Goal: Task Accomplishment & Management: Manage account settings

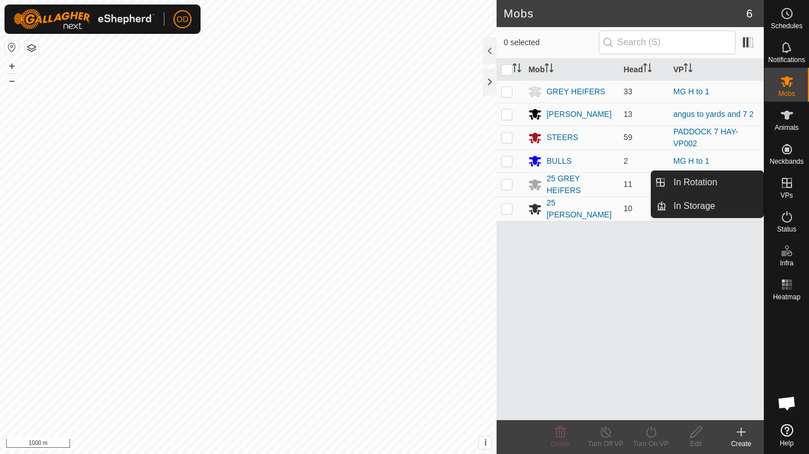
click at [794, 183] on es-virtualpaddocks-svg-icon at bounding box center [786, 183] width 20 height 18
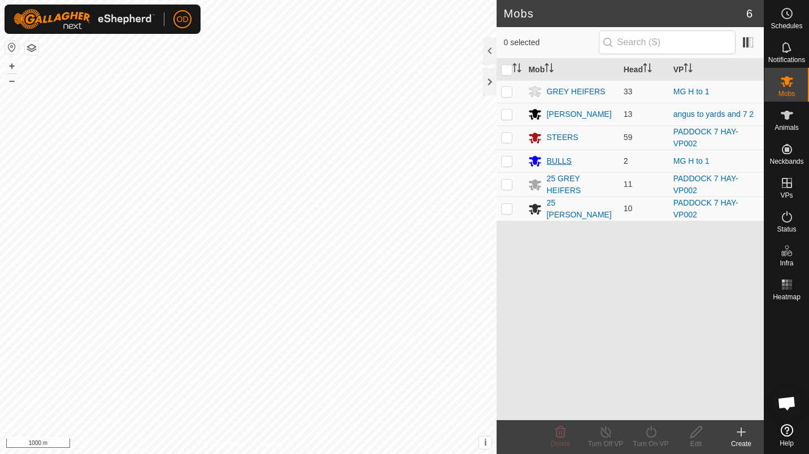
click at [576, 159] on div "BULLS" at bounding box center [571, 161] width 86 height 14
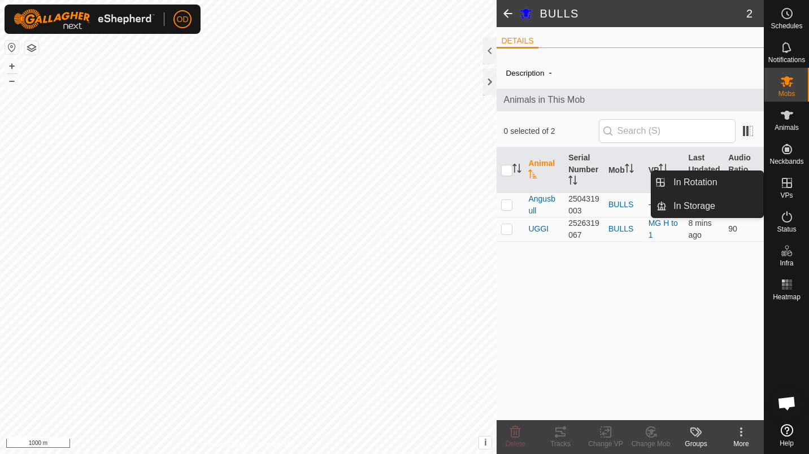
click at [805, 189] on div "VPs" at bounding box center [786, 186] width 45 height 34
click at [735, 182] on link "In Rotation" at bounding box center [714, 182] width 97 height 23
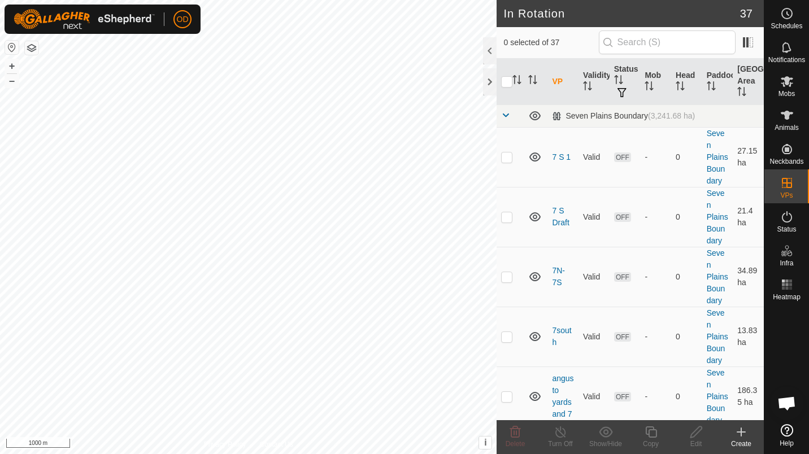
click at [747, 439] on div "Create" at bounding box center [740, 444] width 45 height 10
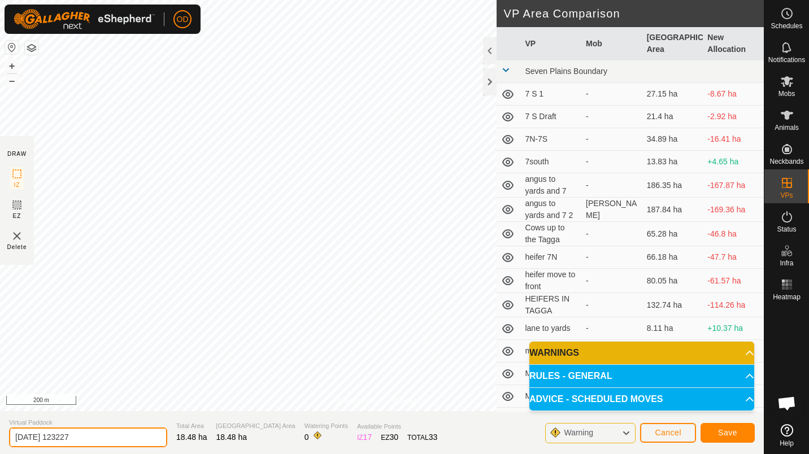
drag, startPoint x: 110, startPoint y: 434, endPoint x: 0, endPoint y: 453, distance: 111.2
click at [0, 453] on html "OD Schedules Notifications Mobs Animals Neckbands VPs Status Infra Heatmap Help…" at bounding box center [404, 227] width 809 height 454
click at [35, 441] on input "angus and bull" at bounding box center [88, 437] width 158 height 20
click at [86, 434] on input "heifer and bull" at bounding box center [88, 437] width 158 height 20
type input "heifer and bull to ram paddock"
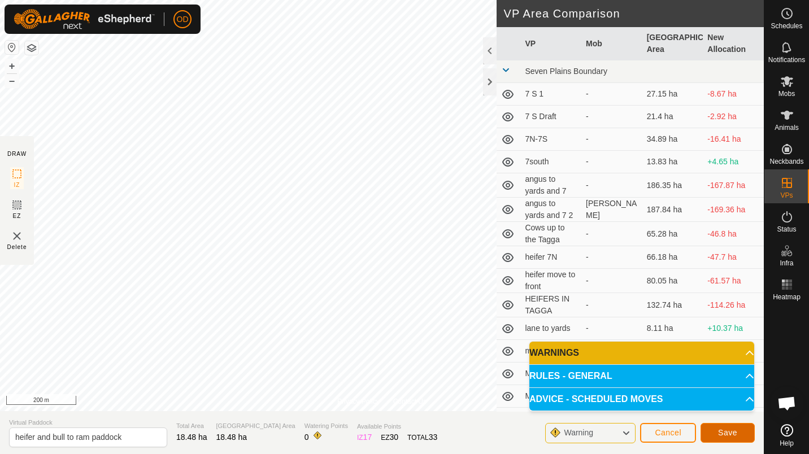
click at [731, 432] on span "Save" at bounding box center [727, 432] width 19 height 9
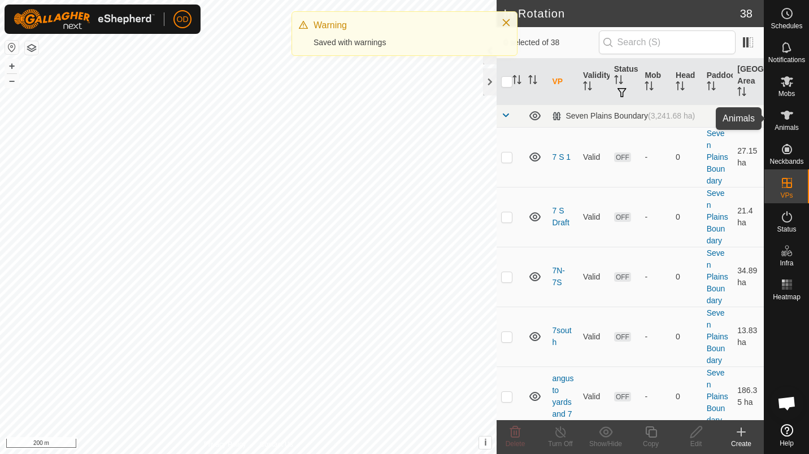
click at [786, 124] on span "Animals" at bounding box center [786, 127] width 24 height 7
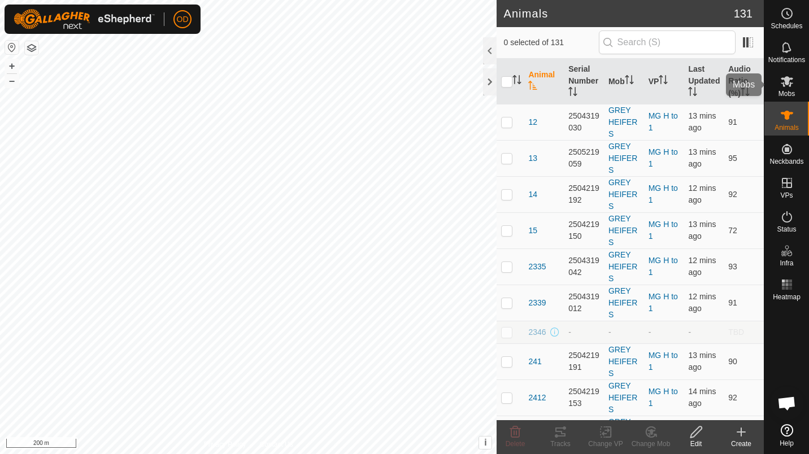
click at [798, 70] on div "Mobs" at bounding box center [786, 85] width 45 height 34
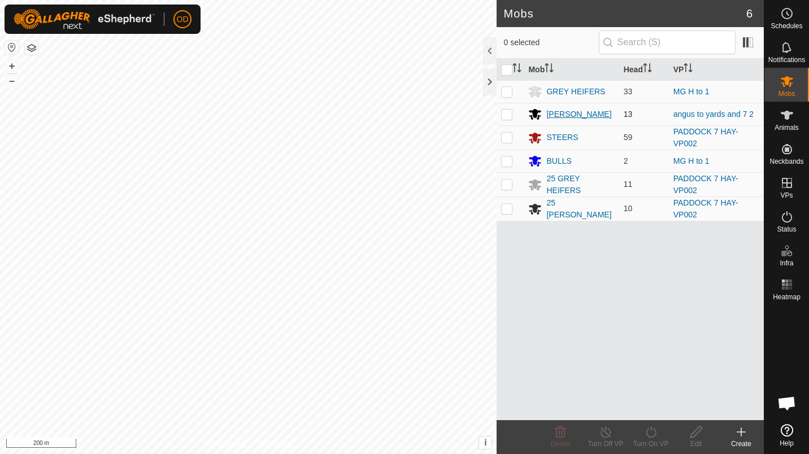
click at [580, 115] on div "[PERSON_NAME]" at bounding box center [578, 114] width 65 height 12
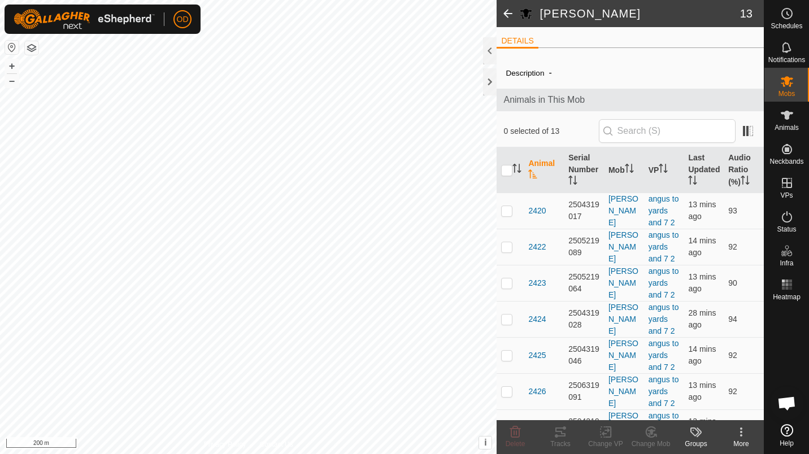
click at [511, 19] on span at bounding box center [507, 13] width 23 height 27
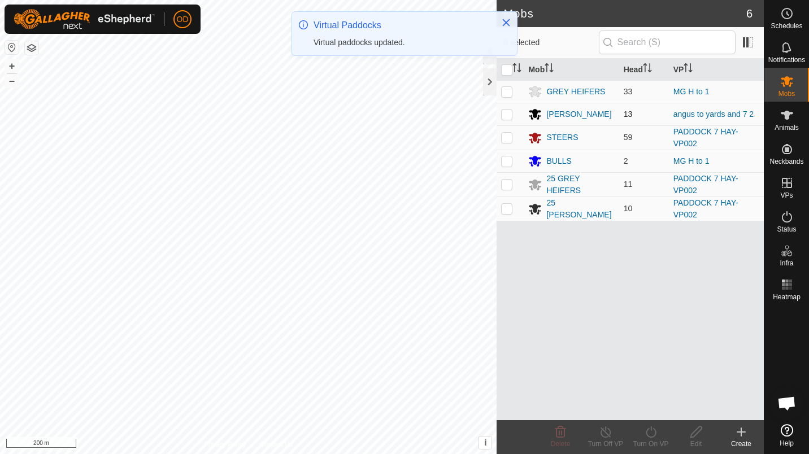
click at [505, 112] on p-checkbox at bounding box center [506, 114] width 11 height 9
checkbox input "true"
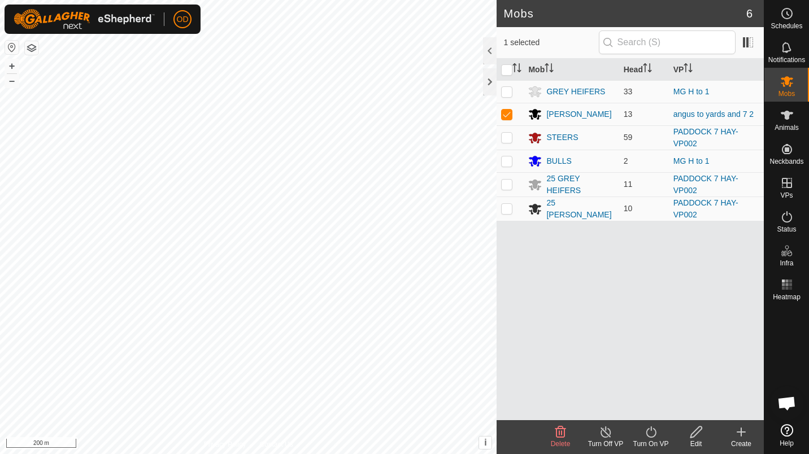
click at [649, 429] on icon at bounding box center [651, 432] width 14 height 14
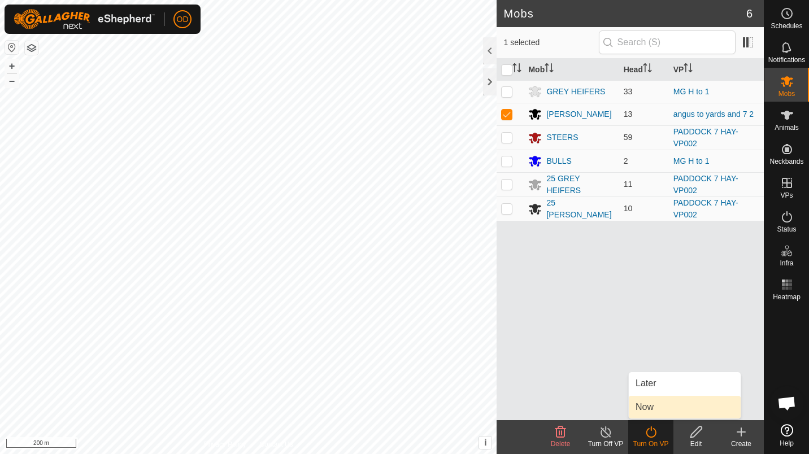
click at [659, 409] on link "Now" at bounding box center [684, 407] width 112 height 23
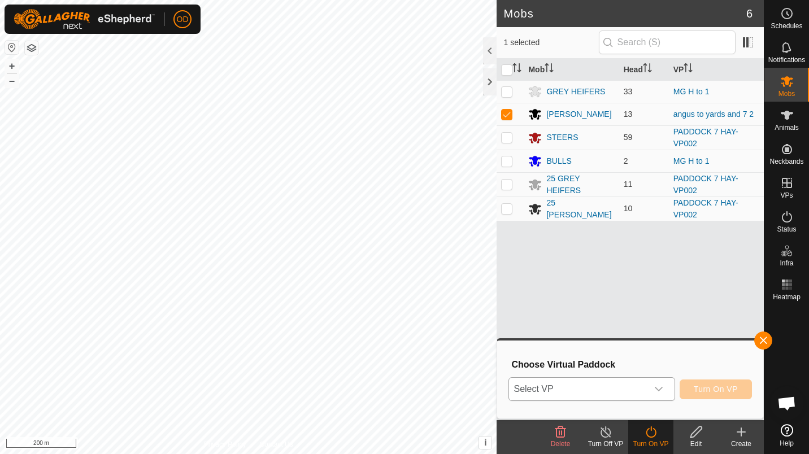
click at [645, 396] on span "Select VP" at bounding box center [578, 389] width 138 height 23
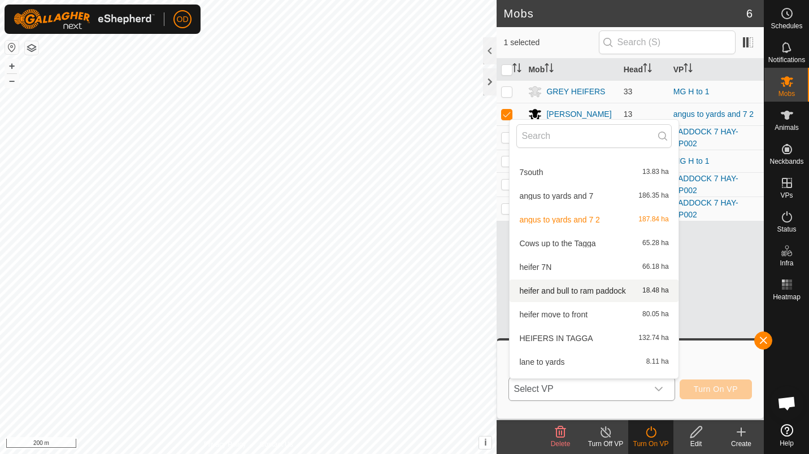
scroll to position [90, 0]
click at [594, 289] on span "heifer and bull to ram paddock" at bounding box center [572, 290] width 106 height 8
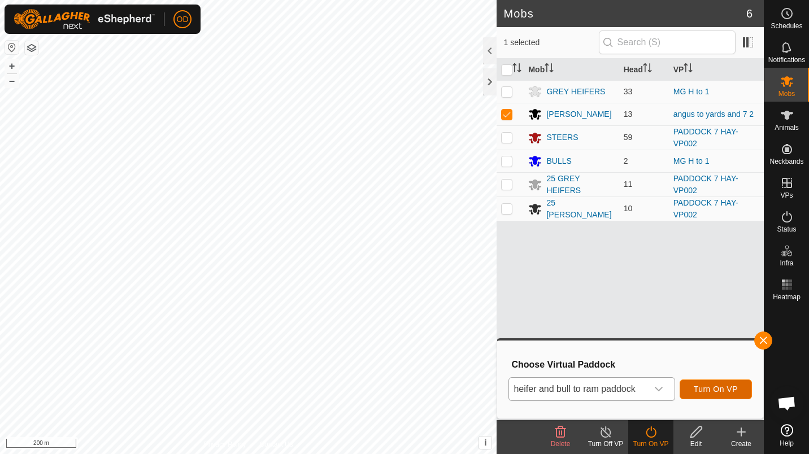
click at [720, 389] on span "Turn On VP" at bounding box center [715, 388] width 44 height 9
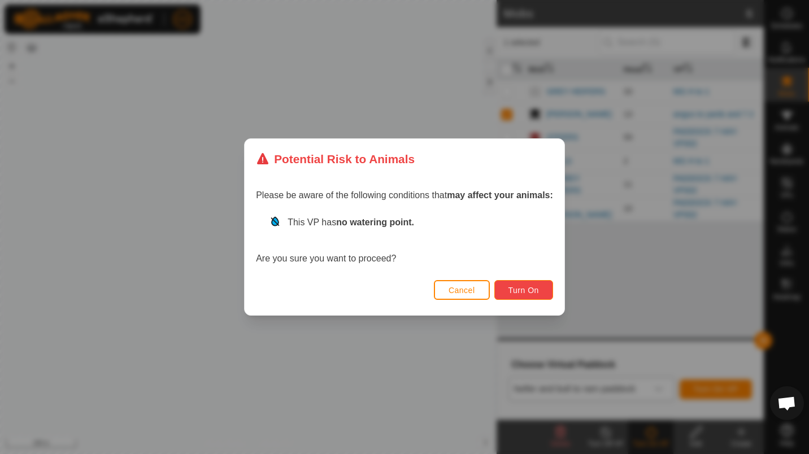
click at [516, 291] on span "Turn On" at bounding box center [523, 290] width 30 height 9
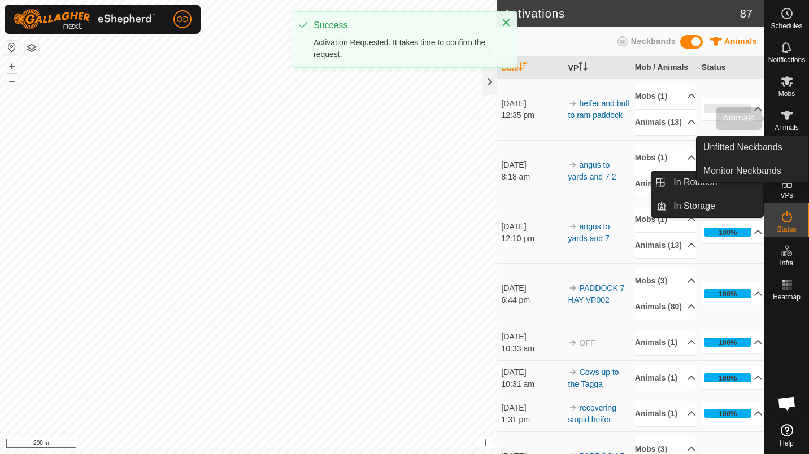
click at [794, 124] on span "Animals" at bounding box center [786, 127] width 24 height 7
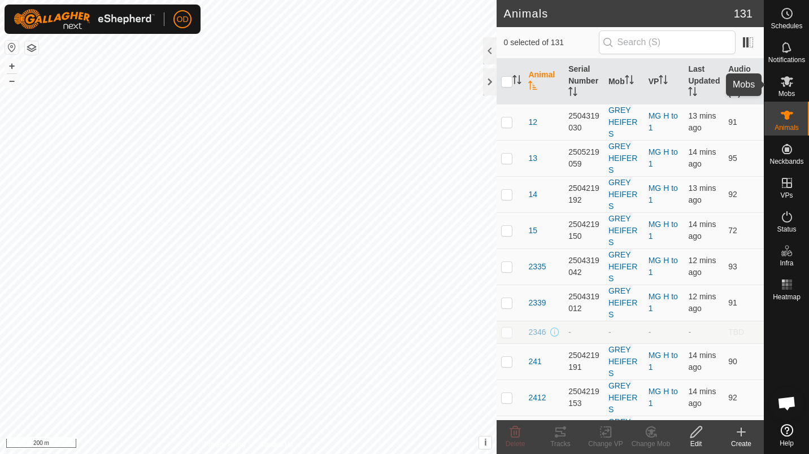
click at [800, 69] on div "Mobs" at bounding box center [786, 85] width 45 height 34
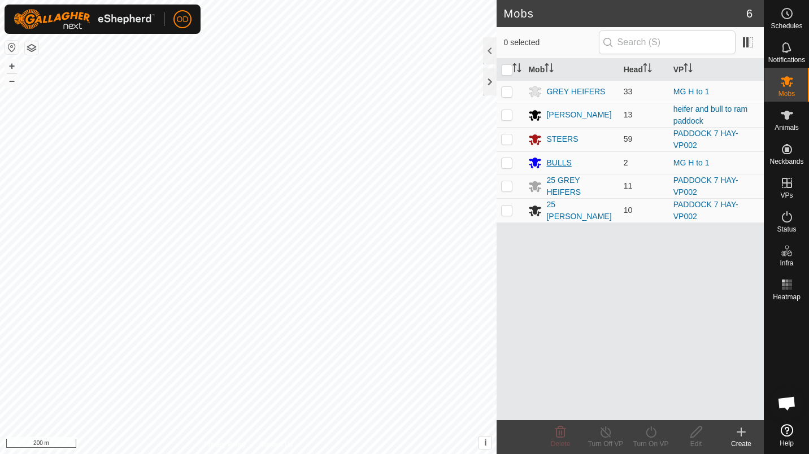
click at [556, 157] on div "BULLS" at bounding box center [558, 163] width 25 height 12
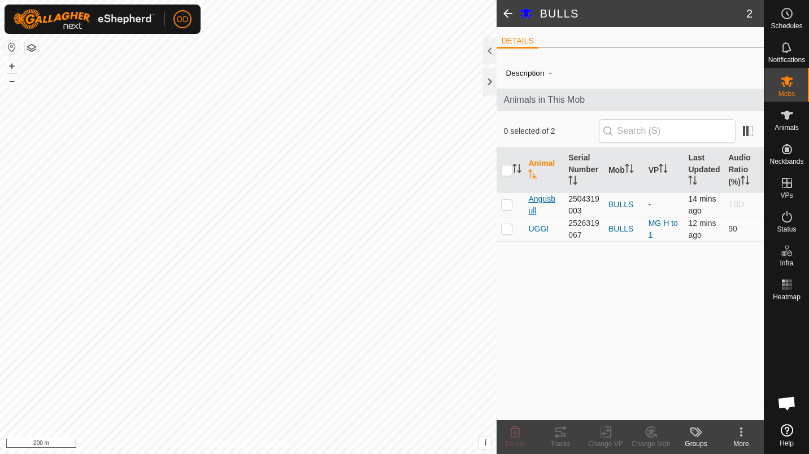
click at [541, 205] on span "Angusbull" at bounding box center [543, 205] width 31 height 24
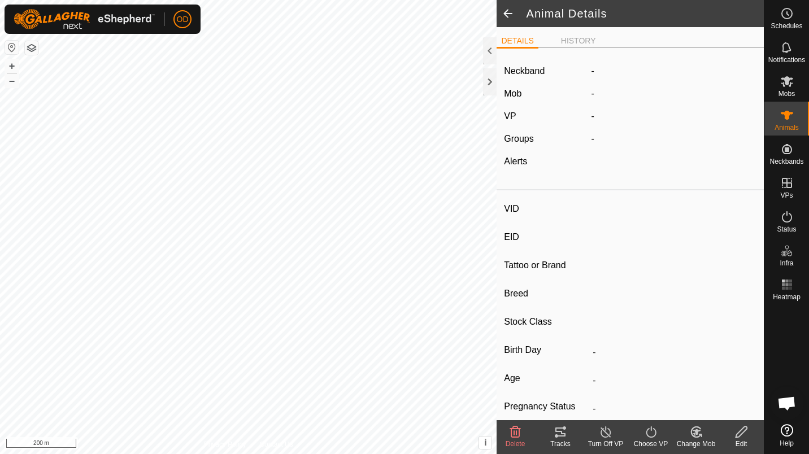
type input "Angusbull"
type input "-"
type input "Angus"
type input "-"
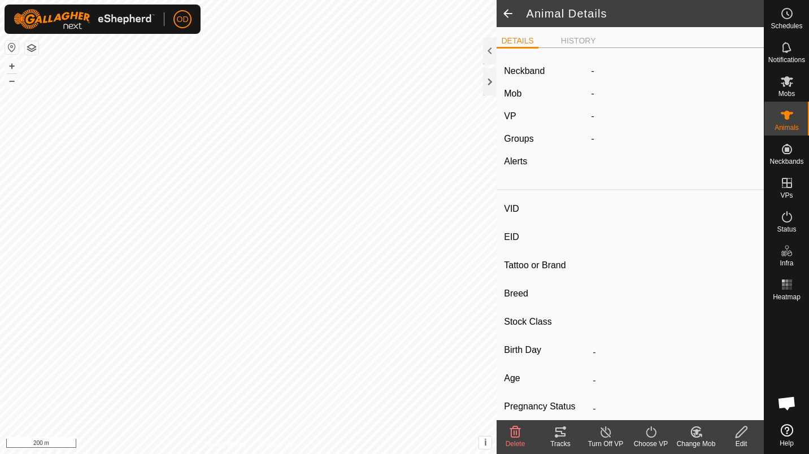
type input "0 kg"
type input "-"
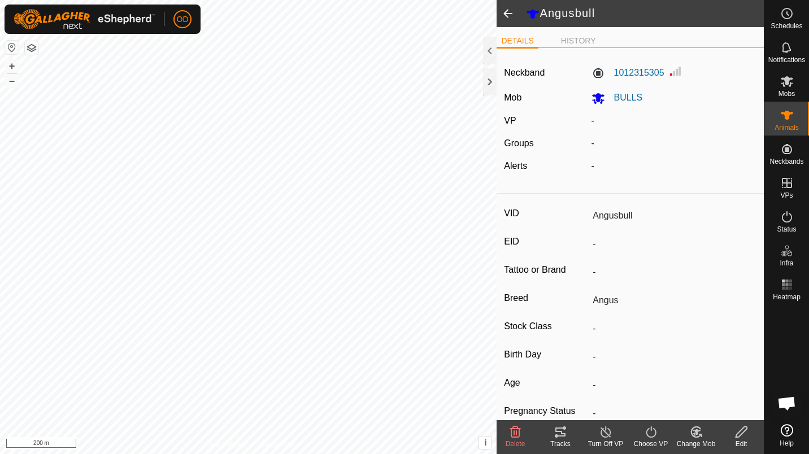
click at [661, 427] on turn-on-svg-icon at bounding box center [650, 432] width 45 height 14
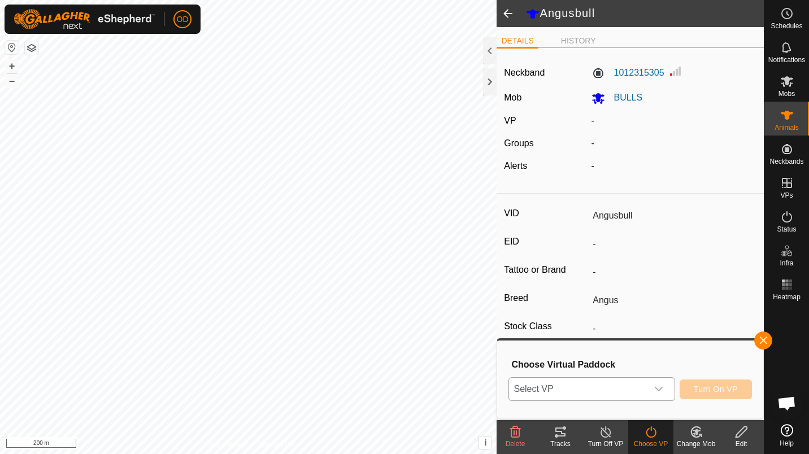
click at [631, 385] on span "Select VP" at bounding box center [578, 389] width 138 height 23
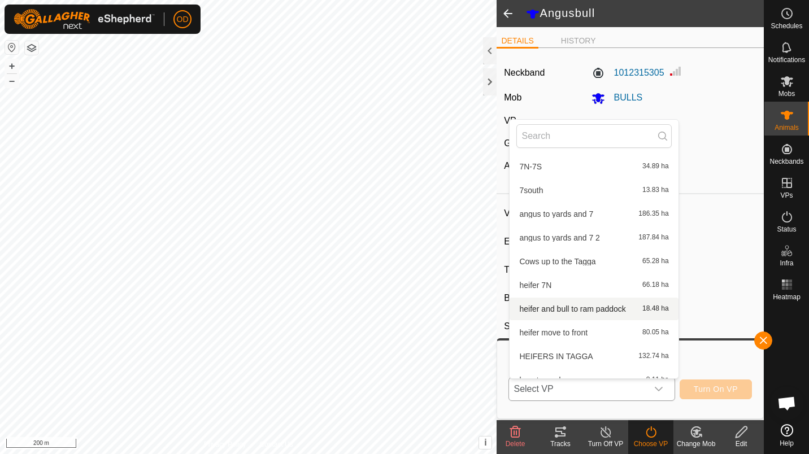
scroll to position [72, 0]
click at [591, 304] on span "heifer and bull to ram paddock" at bounding box center [572, 307] width 106 height 8
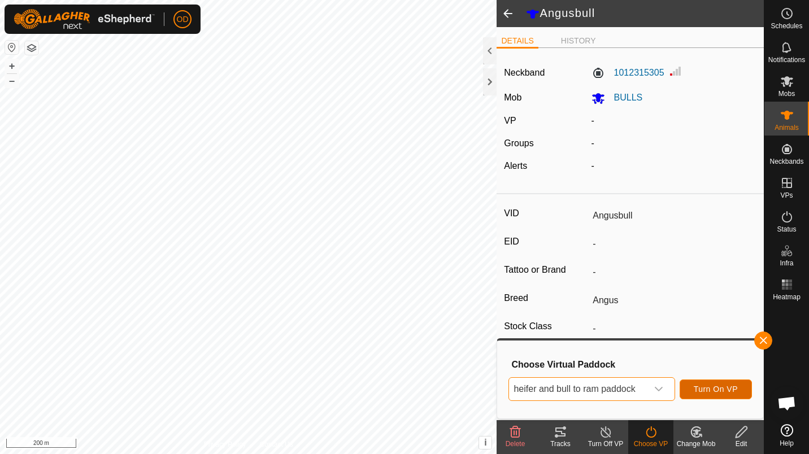
click at [700, 387] on span "Turn On VP" at bounding box center [715, 388] width 44 height 9
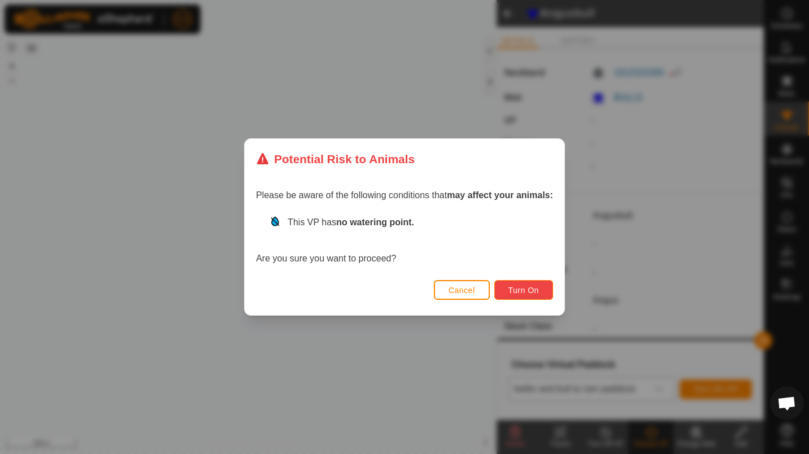
click at [523, 290] on span "Turn On" at bounding box center [523, 290] width 30 height 9
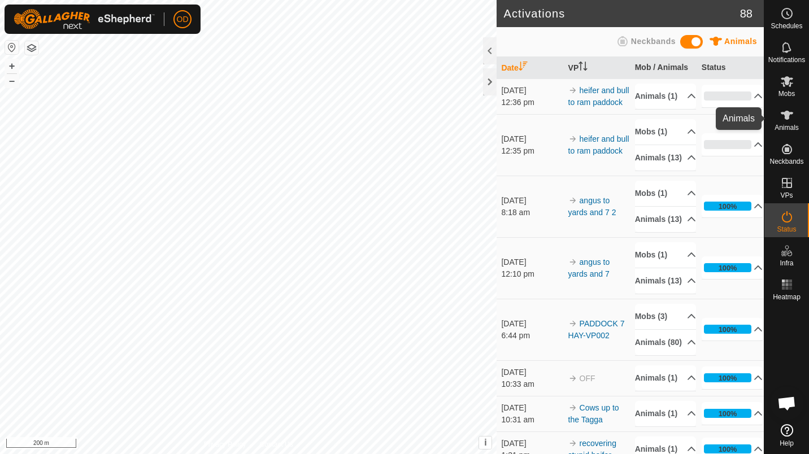
click at [797, 123] on div "Animals" at bounding box center [786, 119] width 45 height 34
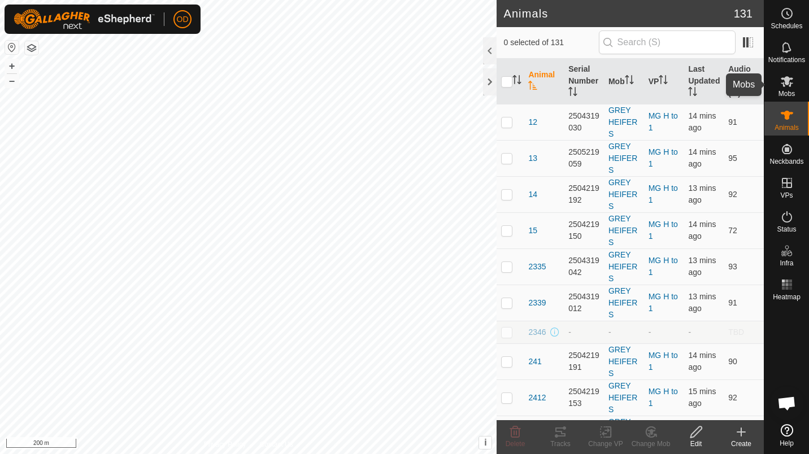
click at [792, 85] on icon at bounding box center [787, 82] width 14 height 14
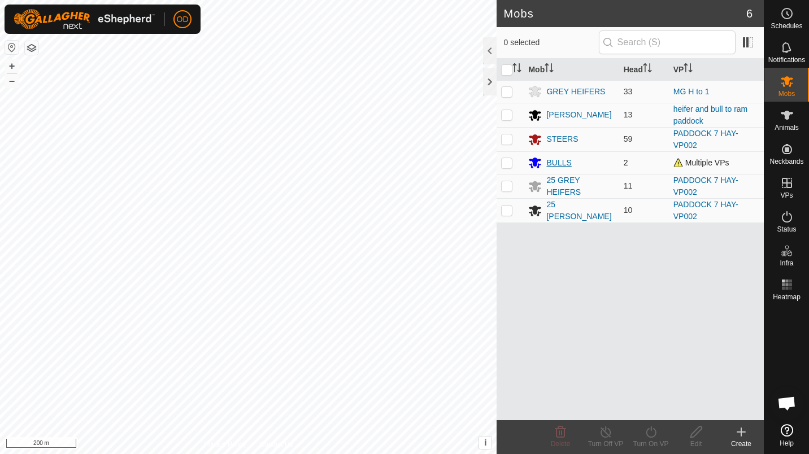
click at [535, 161] on icon at bounding box center [535, 163] width 12 height 11
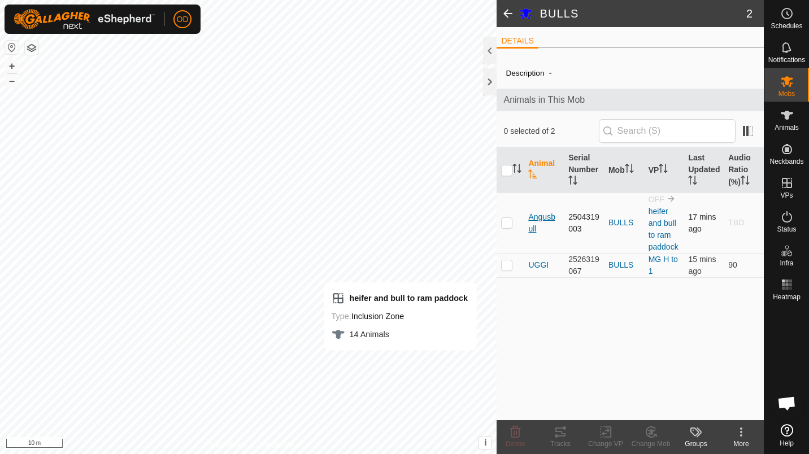
click at [538, 217] on span "Angusbull" at bounding box center [543, 223] width 31 height 24
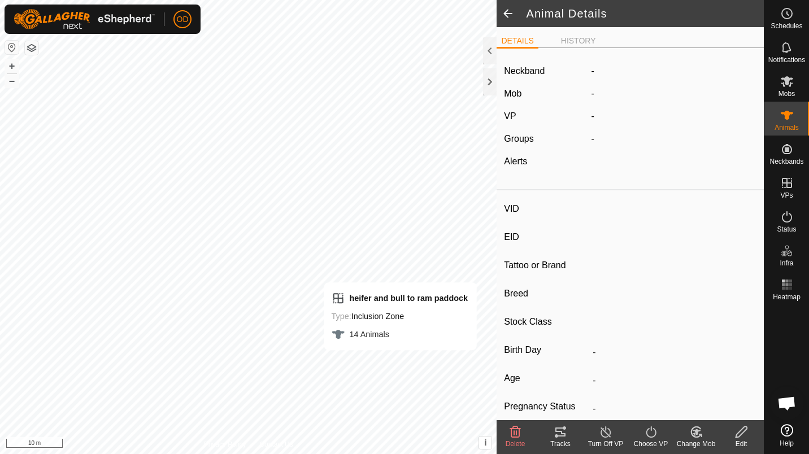
type input "Angusbull"
type input "-"
type input "Angus"
type input "-"
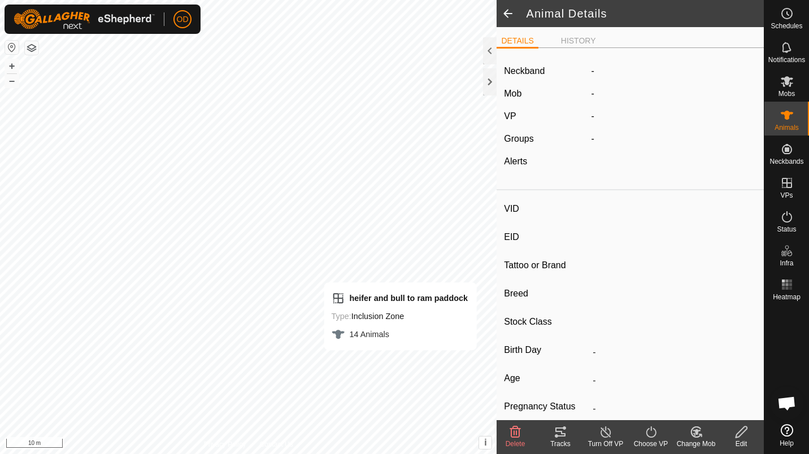
type input "0 kg"
type input "-"
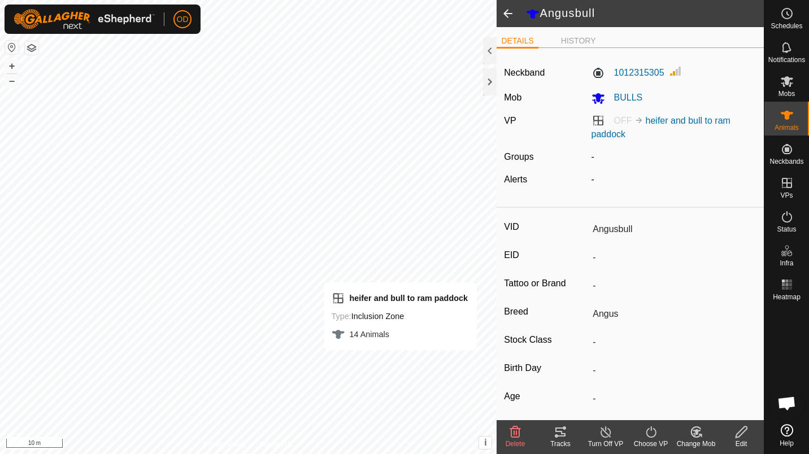
click at [736, 430] on icon at bounding box center [741, 432] width 14 height 14
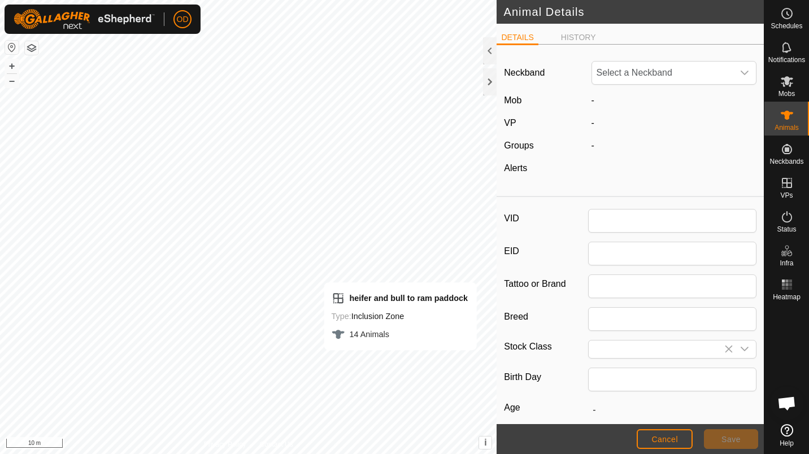
type input "Angusbull"
type input "Angus"
type input "0"
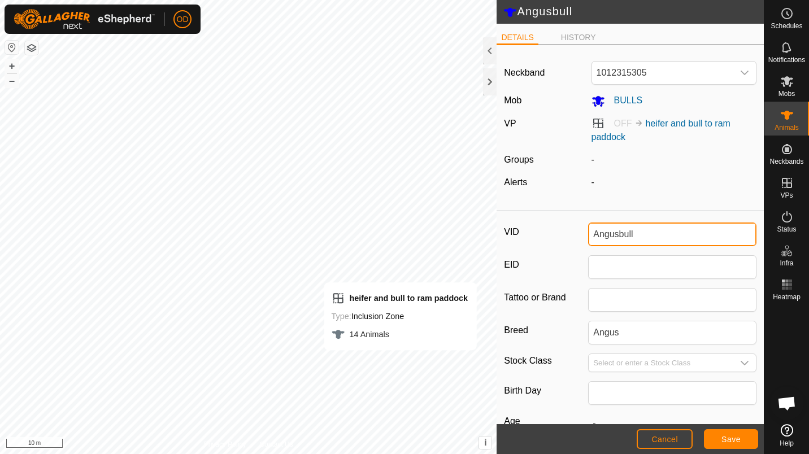
click at [657, 227] on input "Angusbull" at bounding box center [672, 234] width 168 height 24
type input "A"
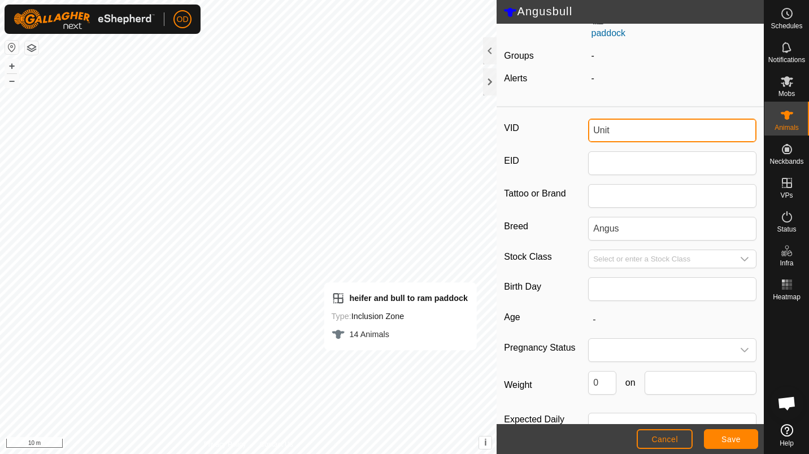
scroll to position [141, 0]
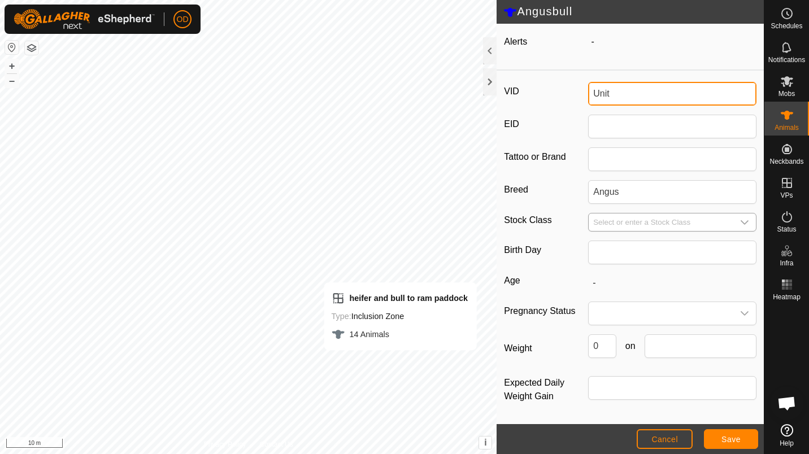
type input "Unit"
click at [673, 224] on input "Select or enter a Stock Class" at bounding box center [660, 222] width 145 height 18
click at [738, 217] on div "dropdown trigger" at bounding box center [744, 222] width 23 height 18
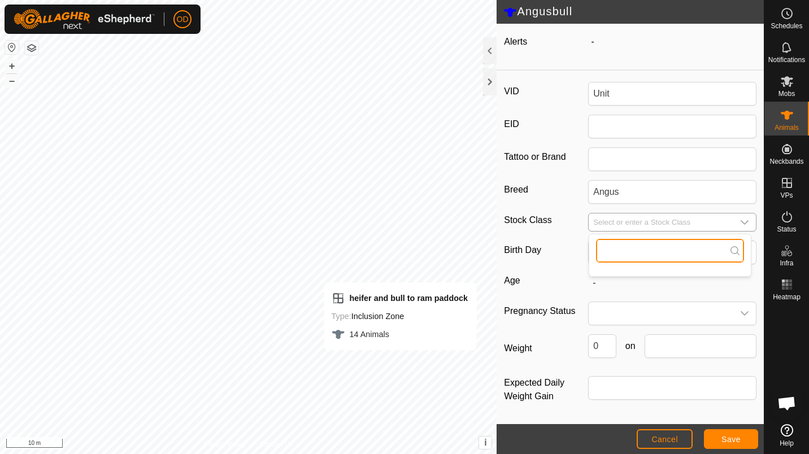
click at [670, 252] on input "text" at bounding box center [670, 251] width 148 height 24
click at [661, 219] on input "Select or enter a Stock Class" at bounding box center [660, 222] width 145 height 18
click at [727, 431] on button "Save" at bounding box center [730, 439] width 54 height 20
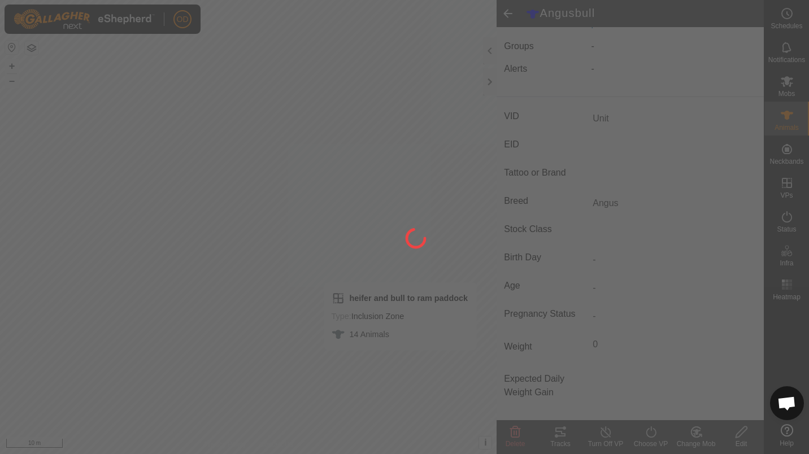
scroll to position [113, 0]
type input "-"
type input "0 kg"
type input "-"
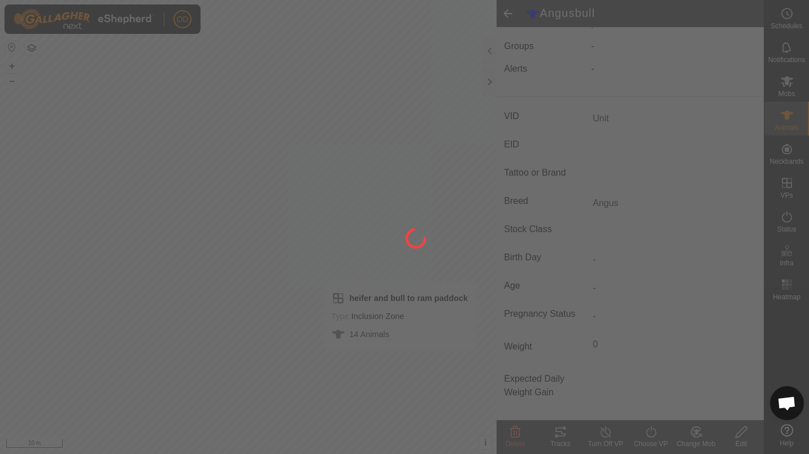
type input "-"
type input "Angusbull"
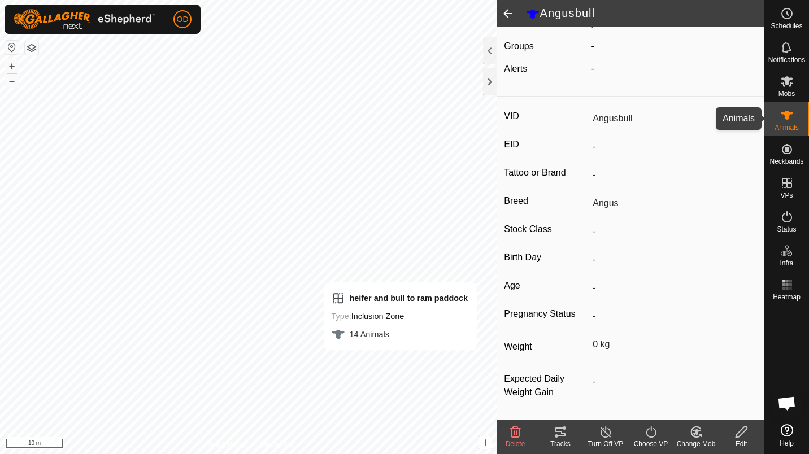
click at [805, 117] on div "Animals" at bounding box center [786, 119] width 45 height 34
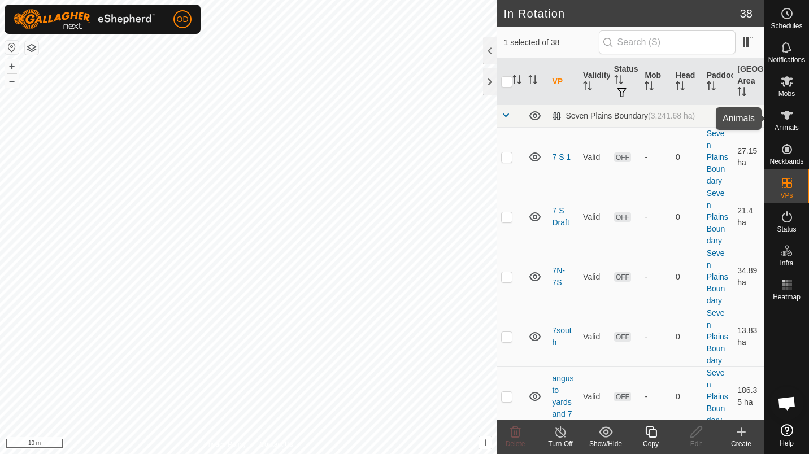
click at [782, 121] on icon at bounding box center [787, 115] width 14 height 14
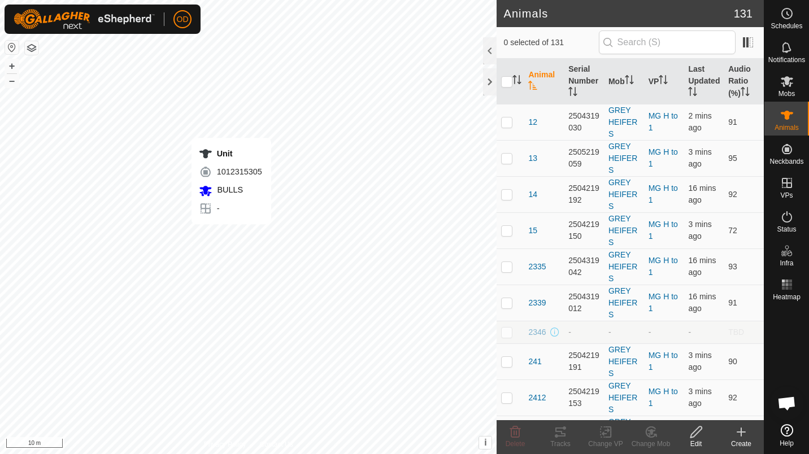
checkbox input "true"
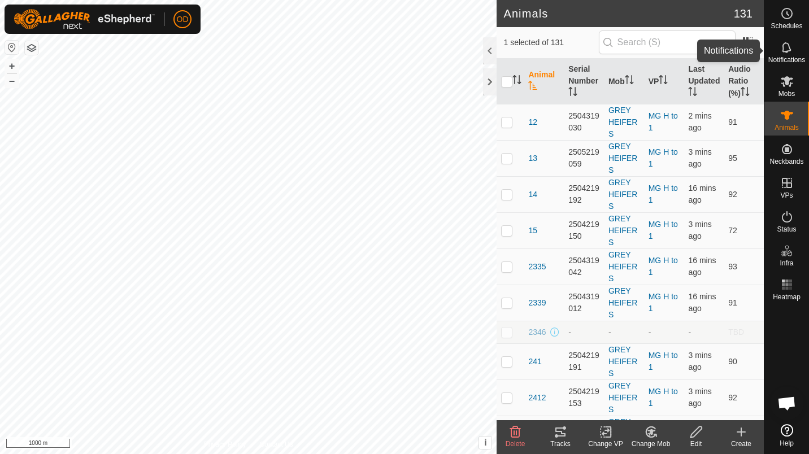
click at [795, 58] on span "Notifications" at bounding box center [786, 59] width 37 height 7
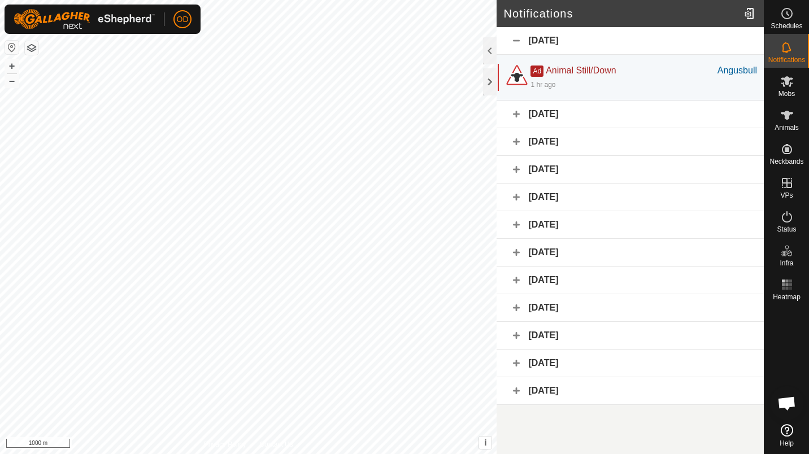
click at [640, 70] on div "Ad Animal Still/Down" at bounding box center [623, 71] width 186 height 14
click at [592, 120] on div "[DATE]" at bounding box center [629, 114] width 267 height 28
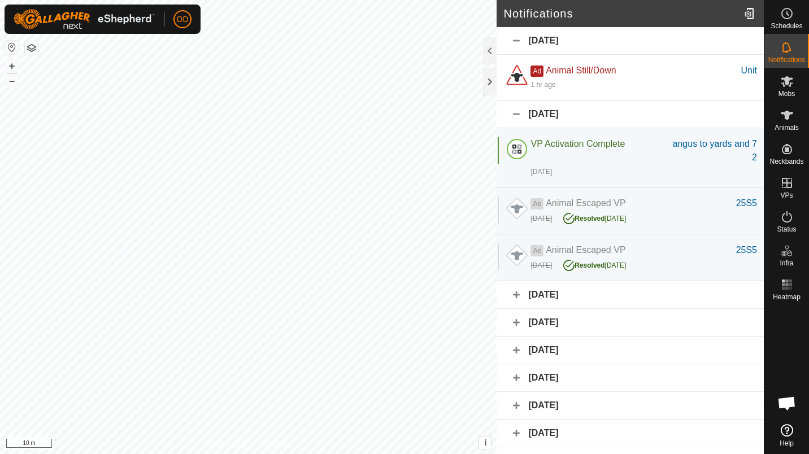
click at [589, 283] on div "[DATE]" at bounding box center [629, 295] width 267 height 28
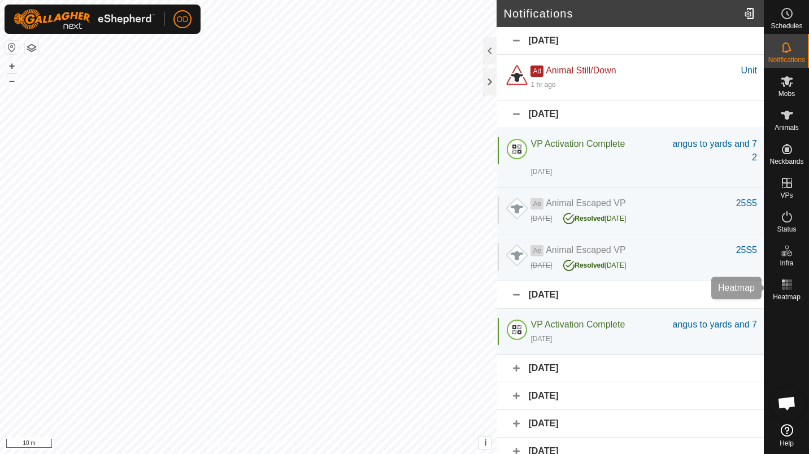
click at [784, 282] on icon at bounding box center [787, 285] width 14 height 14
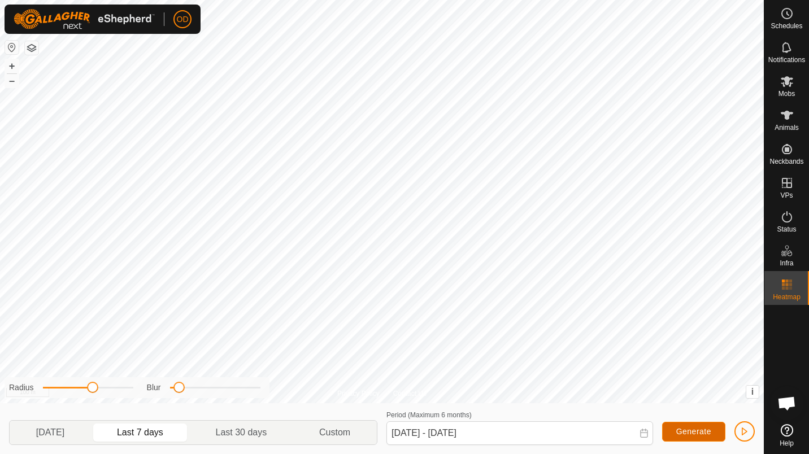
click at [698, 430] on span "Generate" at bounding box center [693, 431] width 35 height 9
click at [711, 432] on button "Generate" at bounding box center [693, 432] width 63 height 20
click at [742, 432] on span "button" at bounding box center [744, 431] width 9 height 9
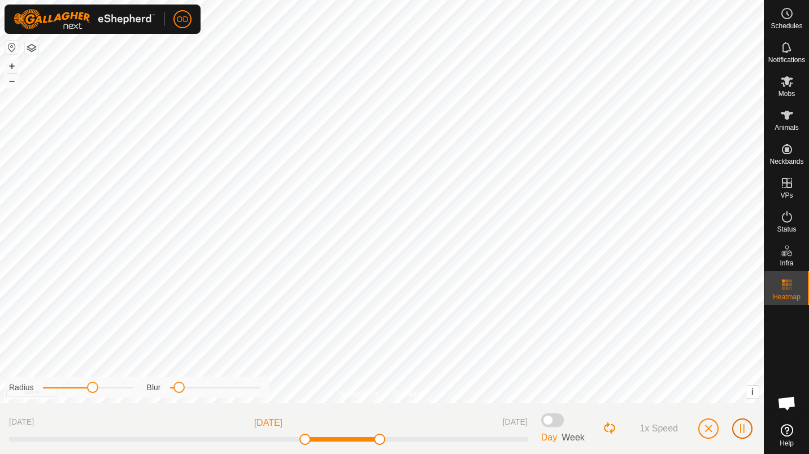
click at [740, 423] on button "button" at bounding box center [742, 428] width 20 height 20
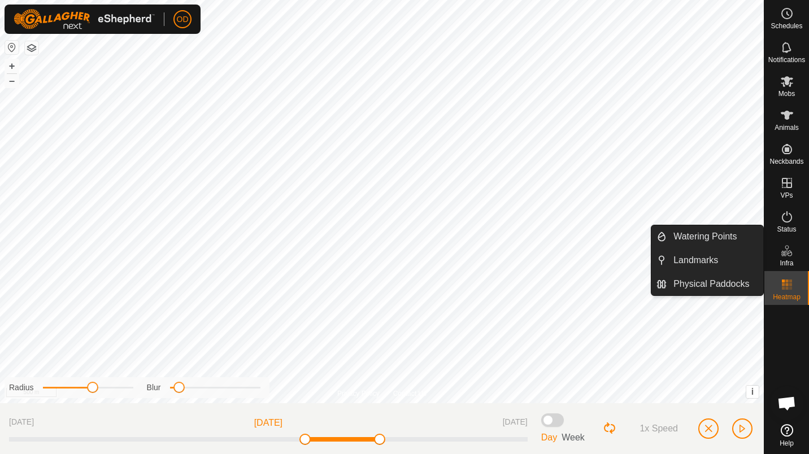
click at [797, 259] on div "Infra" at bounding box center [786, 254] width 45 height 34
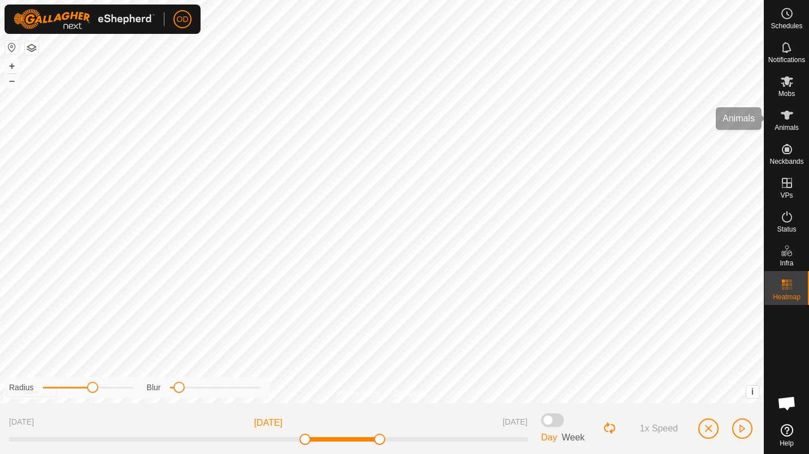
click at [793, 128] on span "Animals" at bounding box center [786, 127] width 24 height 7
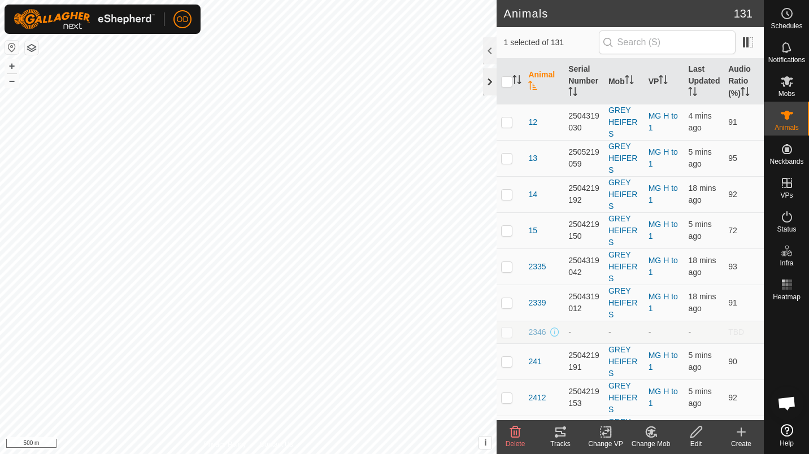
click at [487, 75] on div at bounding box center [490, 81] width 14 height 27
